Goal: Find specific page/section: Find specific page/section

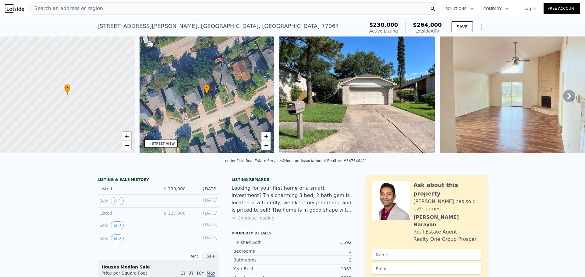
click at [139, 10] on div "Search an address or region" at bounding box center [234, 8] width 410 height 12
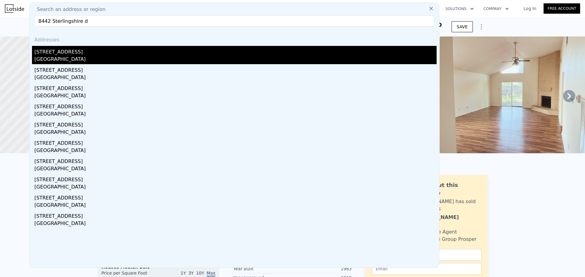
type input "8442 Sterlingshire d"
click at [61, 49] on div "[STREET_ADDRESS]" at bounding box center [235, 51] width 402 height 10
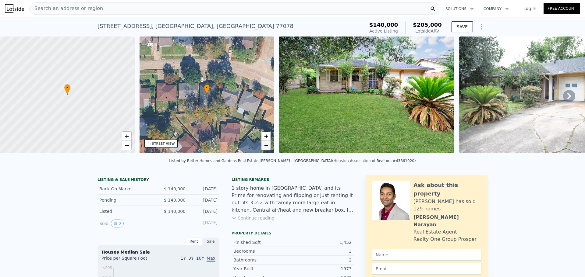
click at [266, 147] on span "−" at bounding box center [266, 146] width 4 height 8
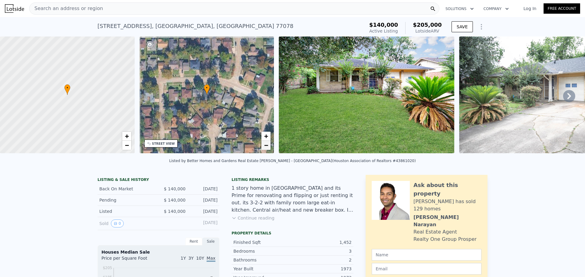
click at [266, 147] on span "−" at bounding box center [266, 146] width 4 height 8
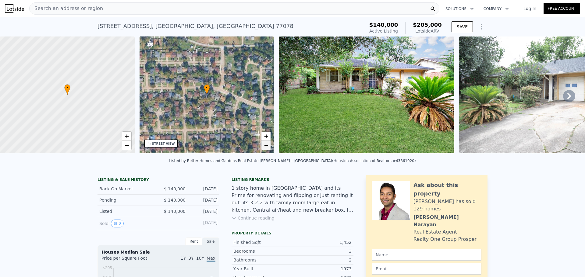
click at [266, 147] on span "−" at bounding box center [266, 146] width 4 height 8
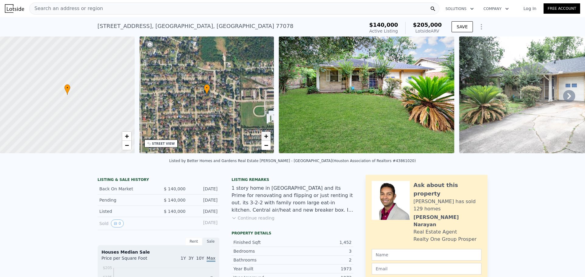
click at [267, 138] on span "+" at bounding box center [266, 136] width 4 height 8
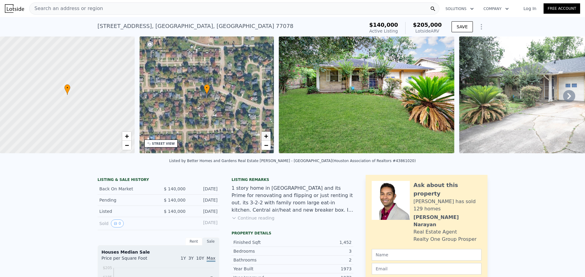
click at [267, 138] on span "+" at bounding box center [266, 136] width 4 height 8
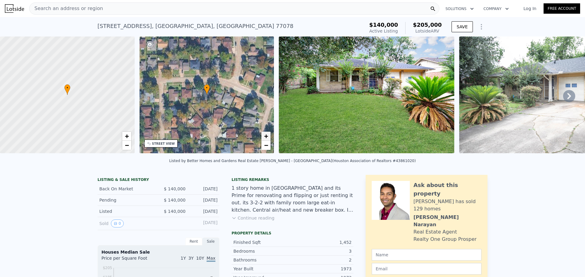
click at [267, 138] on span "+" at bounding box center [266, 136] width 4 height 8
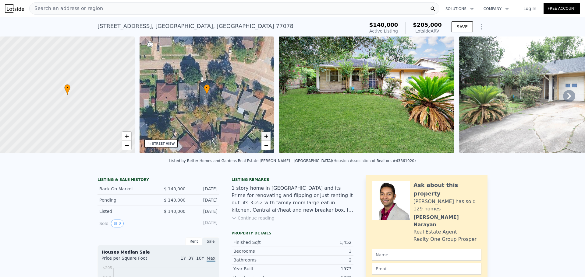
click at [267, 138] on span "+" at bounding box center [266, 136] width 4 height 8
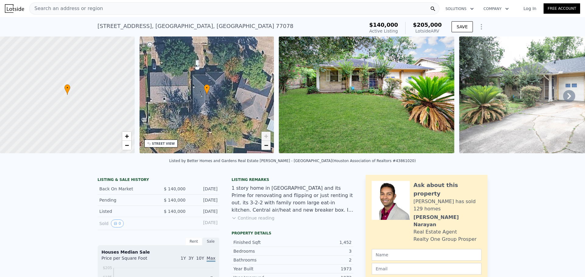
click at [265, 148] on span "−" at bounding box center [266, 146] width 4 height 8
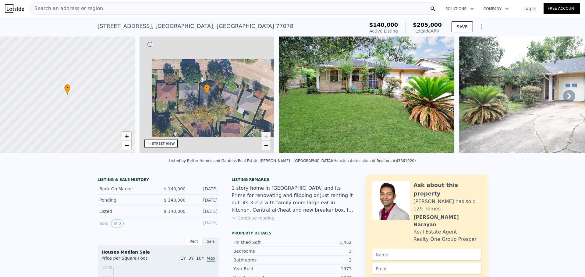
click at [265, 148] on span "−" at bounding box center [266, 146] width 4 height 8
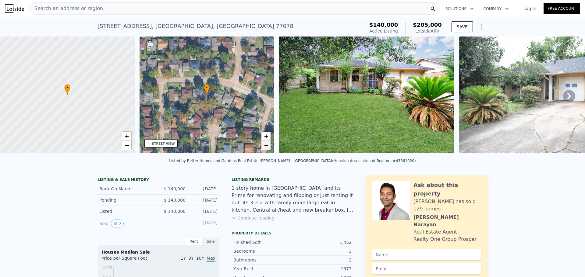
click at [265, 148] on span "−" at bounding box center [266, 146] width 4 height 8
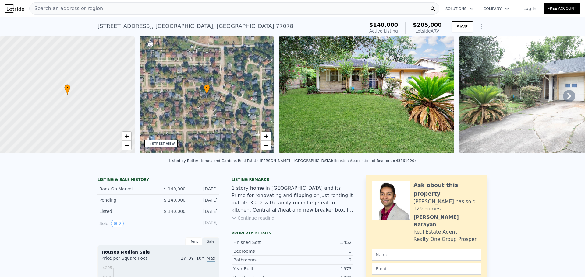
click at [563, 97] on icon at bounding box center [569, 96] width 12 height 12
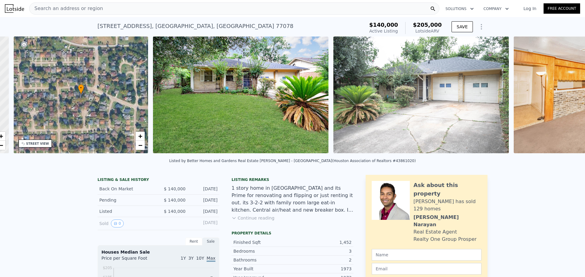
scroll to position [0, 142]
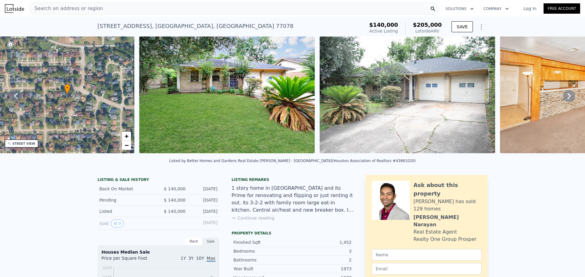
click at [563, 97] on icon at bounding box center [569, 96] width 12 height 12
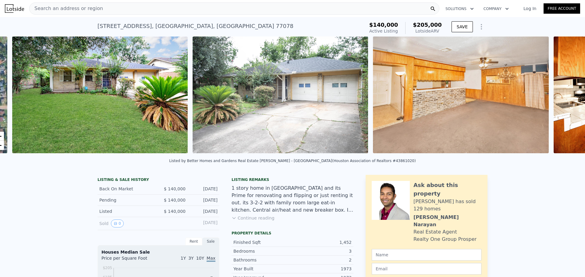
scroll to position [0, 279]
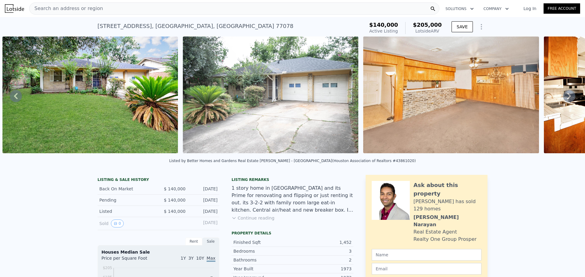
click at [563, 97] on icon at bounding box center [569, 96] width 12 height 12
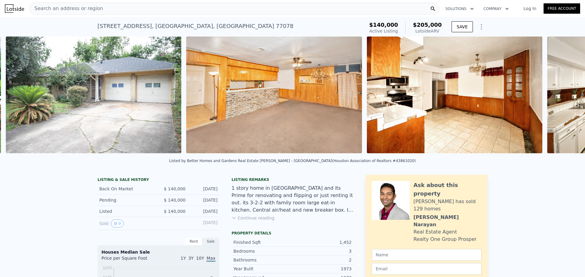
scroll to position [0, 459]
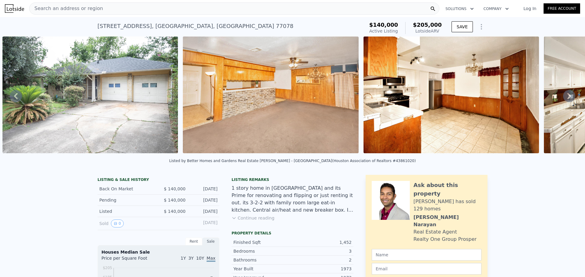
click at [563, 97] on icon at bounding box center [569, 96] width 12 height 12
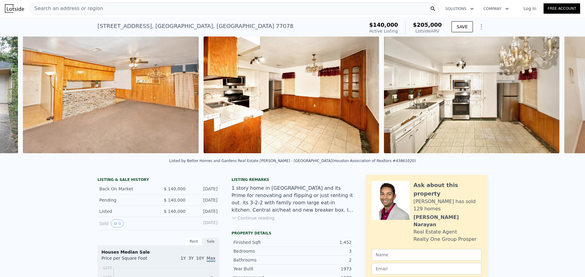
scroll to position [0, 639]
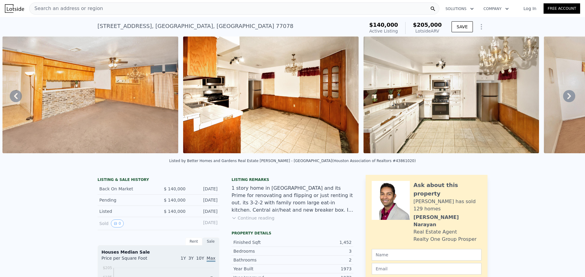
click at [563, 97] on icon at bounding box center [569, 96] width 12 height 12
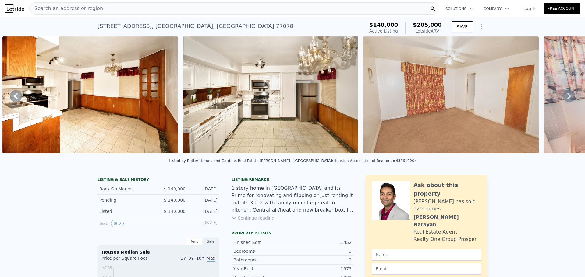
click at [563, 97] on icon at bounding box center [569, 96] width 12 height 12
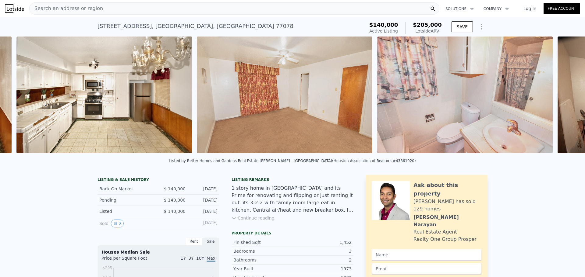
scroll to position [0, 1000]
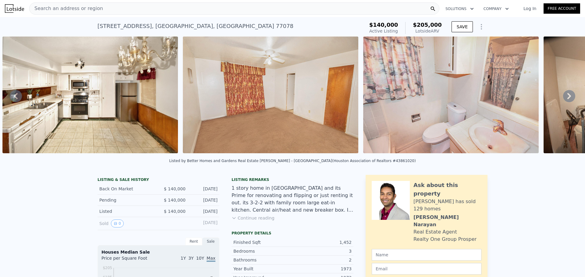
click at [563, 97] on icon at bounding box center [569, 96] width 12 height 12
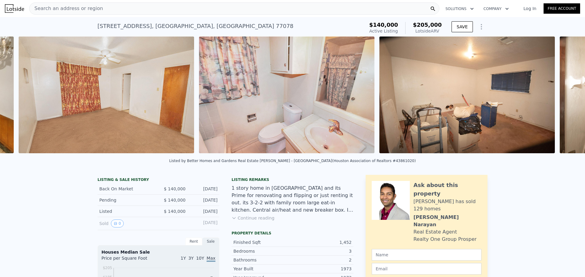
scroll to position [0, 1180]
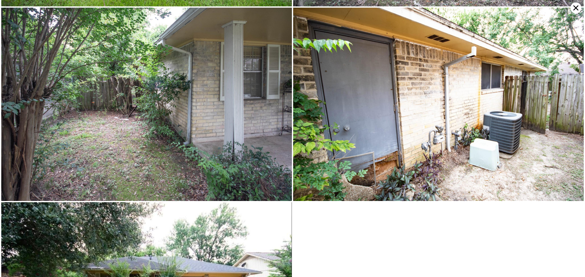
scroll to position [1160, 0]
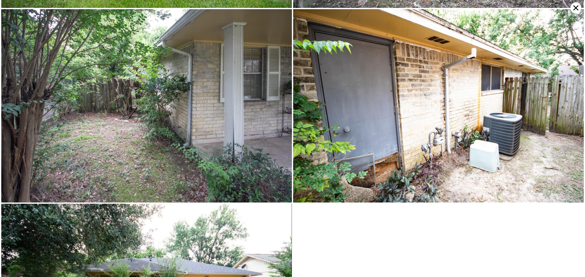
click at [442, 99] on img at bounding box center [438, 106] width 290 height 194
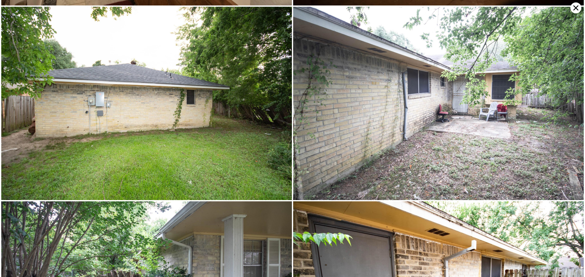
scroll to position [966, 0]
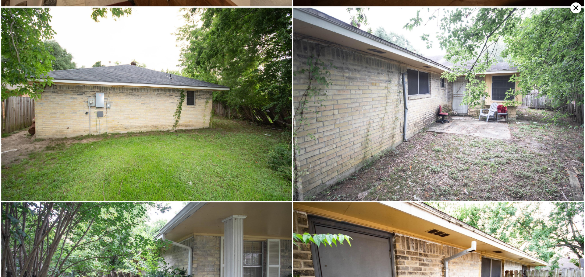
click at [572, 9] on icon at bounding box center [575, 7] width 11 height 11
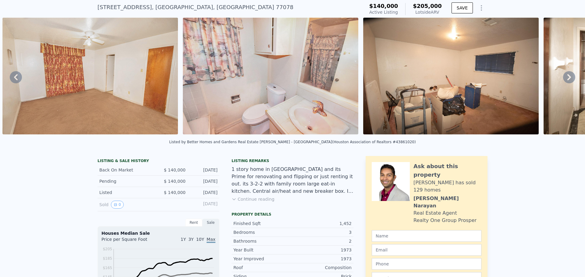
scroll to position [0, 0]
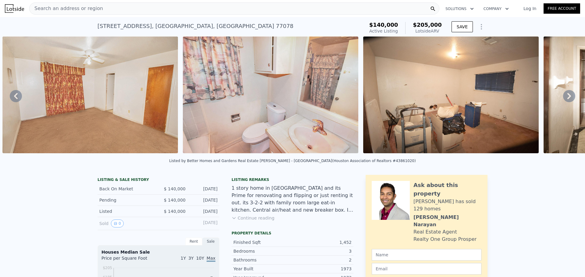
click at [13, 95] on icon at bounding box center [16, 96] width 12 height 12
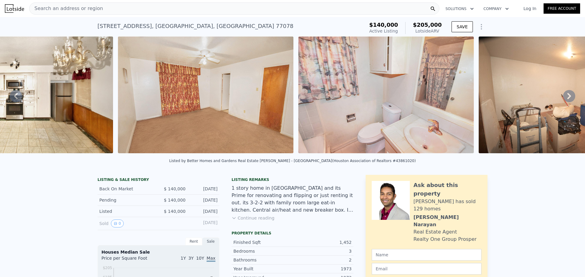
click at [13, 95] on img at bounding box center [25, 95] width 175 height 117
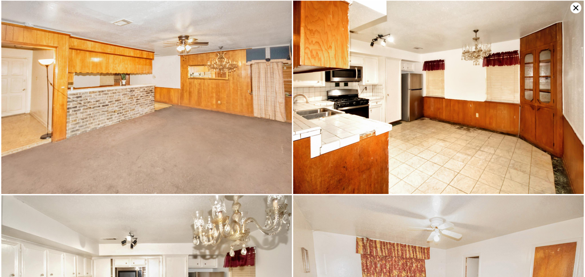
scroll to position [193, 0]
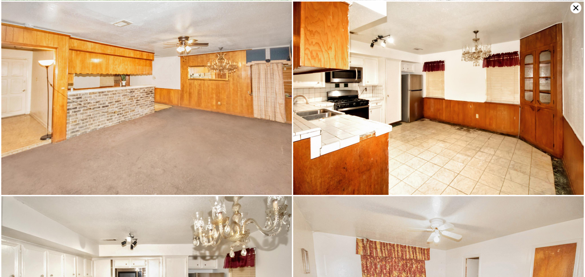
click at [576, 6] on icon at bounding box center [575, 7] width 11 height 11
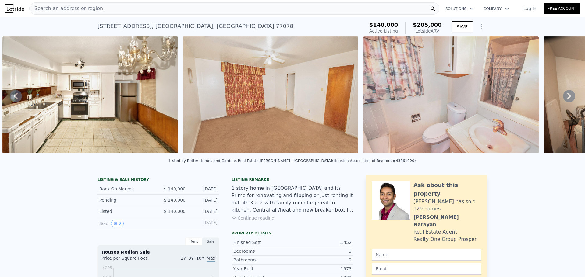
click at [576, 6] on div "Search an address or region Solutions Company Open main menu Log In Free Account" at bounding box center [292, 8] width 585 height 15
click at [16, 99] on icon at bounding box center [16, 96] width 4 height 6
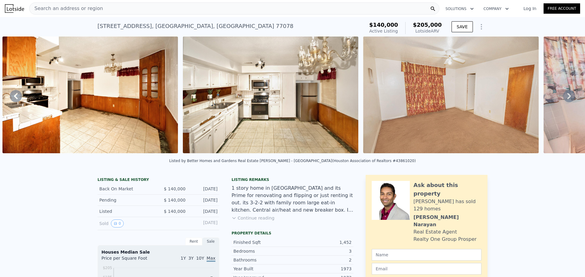
click at [16, 99] on icon at bounding box center [16, 96] width 4 height 6
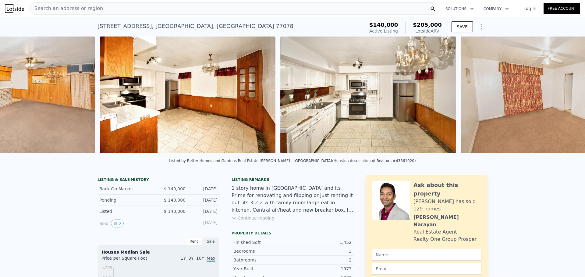
click at [16, 100] on div "• + − • + − STREET VIEW Loading... SATELLITE VIEW" at bounding box center [292, 96] width 585 height 119
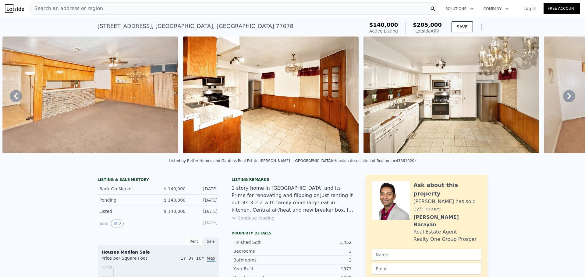
click at [16, 99] on icon at bounding box center [16, 96] width 4 height 6
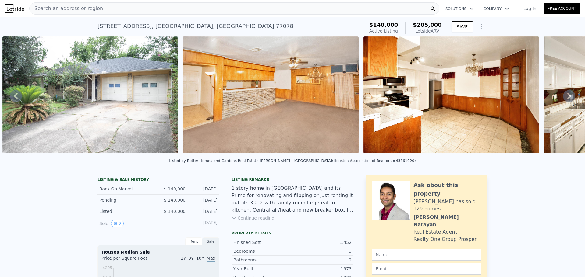
click at [16, 99] on icon at bounding box center [16, 96] width 4 height 6
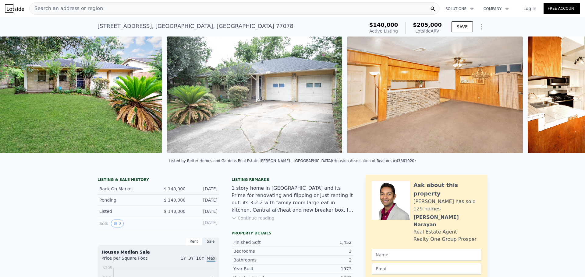
scroll to position [0, 279]
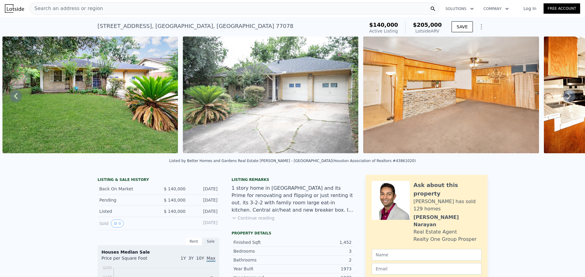
click at [16, 99] on icon at bounding box center [16, 96] width 4 height 6
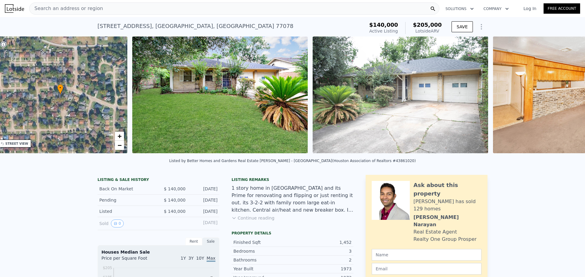
scroll to position [0, 142]
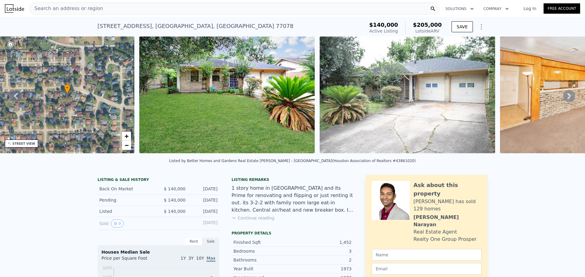
click at [16, 99] on icon at bounding box center [16, 96] width 4 height 6
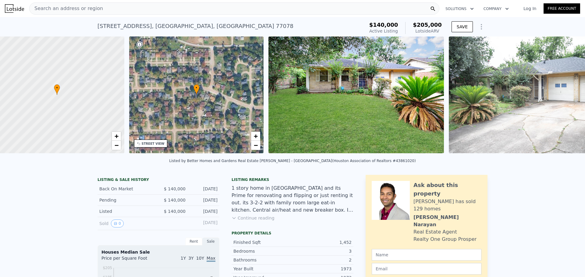
scroll to position [0, 2]
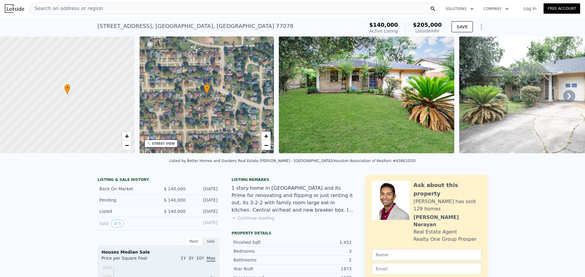
click at [99, 5] on div "Search an address or region" at bounding box center [234, 8] width 410 height 12
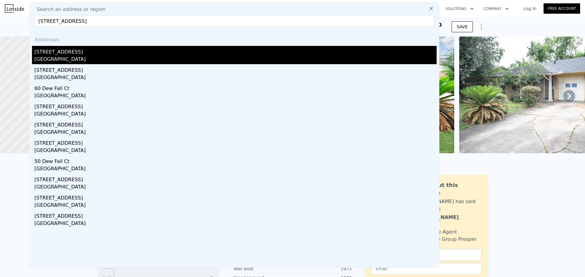
type input "[STREET_ADDRESS]"
click at [52, 54] on div "[STREET_ADDRESS]" at bounding box center [235, 51] width 402 height 10
